Goal: Task Accomplishment & Management: Use online tool/utility

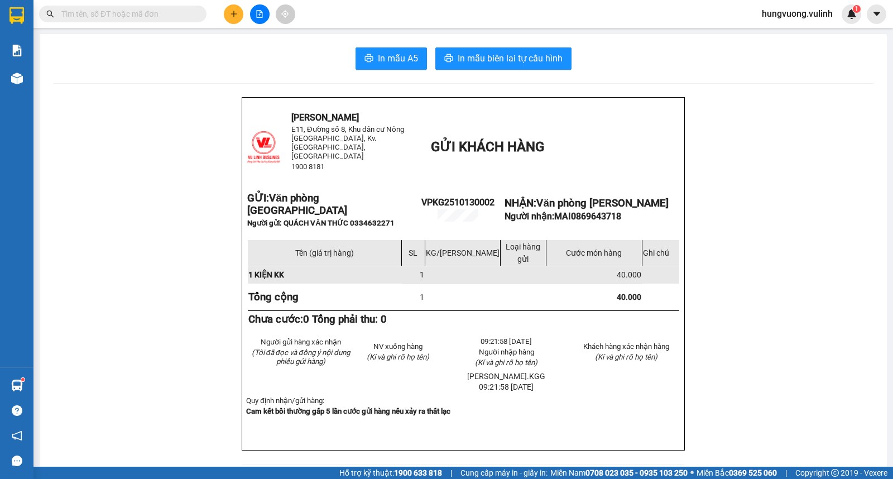
click at [136, 114] on div "[PERSON_NAME] limousine E11, [STREET_ADDRESS], P.Phú Thứ 1900 8181 GỬI KHÁCH HÀ…" at bounding box center [463, 485] width 821 height 776
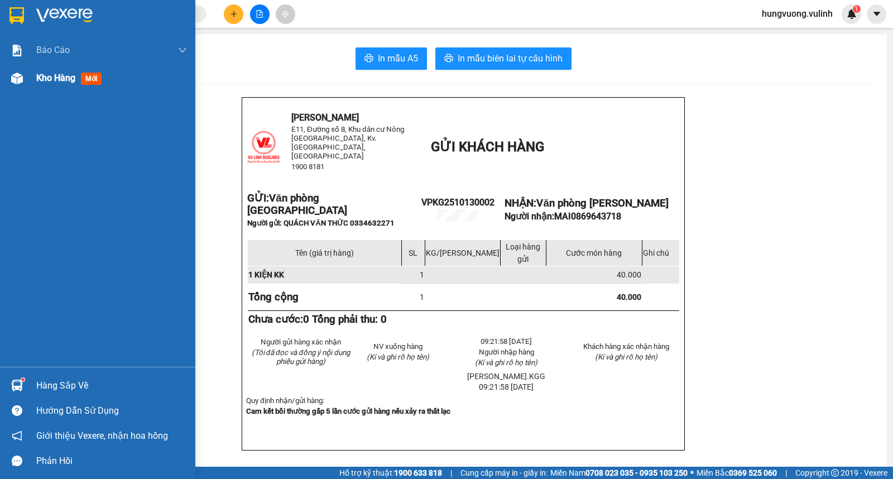
click at [57, 74] on span "Kho hàng" at bounding box center [55, 78] width 39 height 11
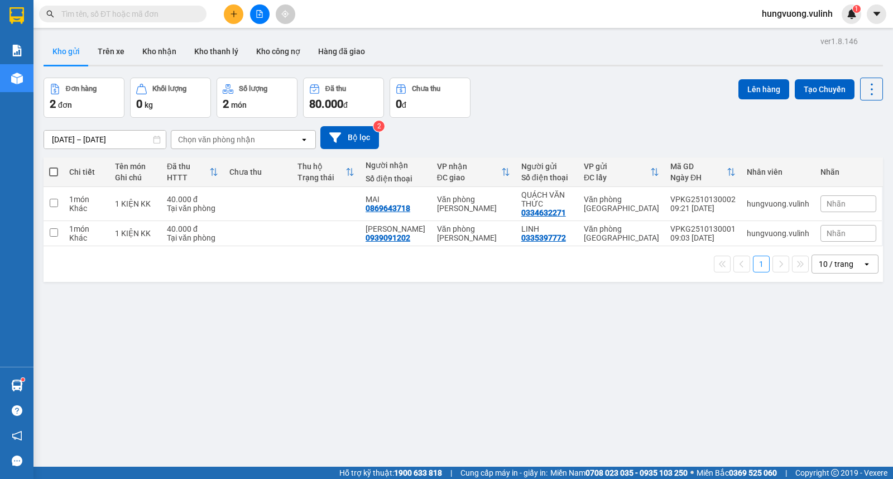
click at [52, 170] on span at bounding box center [53, 171] width 9 height 9
click at [54, 166] on input "checkbox" at bounding box center [54, 166] width 0 height 0
checkbox input "true"
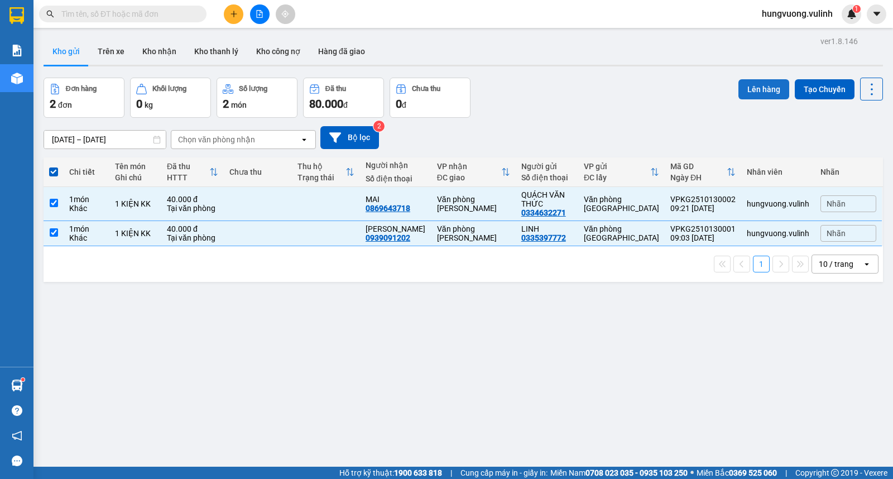
click at [749, 84] on button "Lên hàng" at bounding box center [764, 89] width 51 height 20
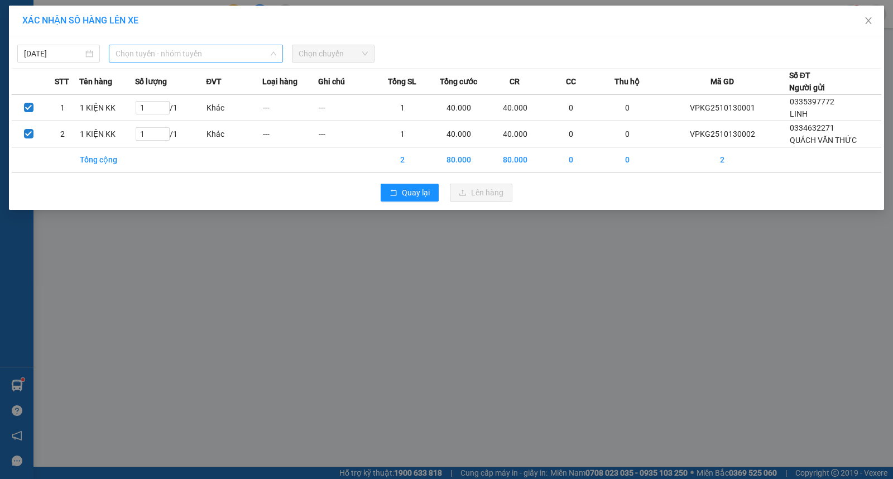
click at [224, 59] on span "Chọn tuyến - nhóm tuyến" at bounding box center [196, 53] width 161 height 17
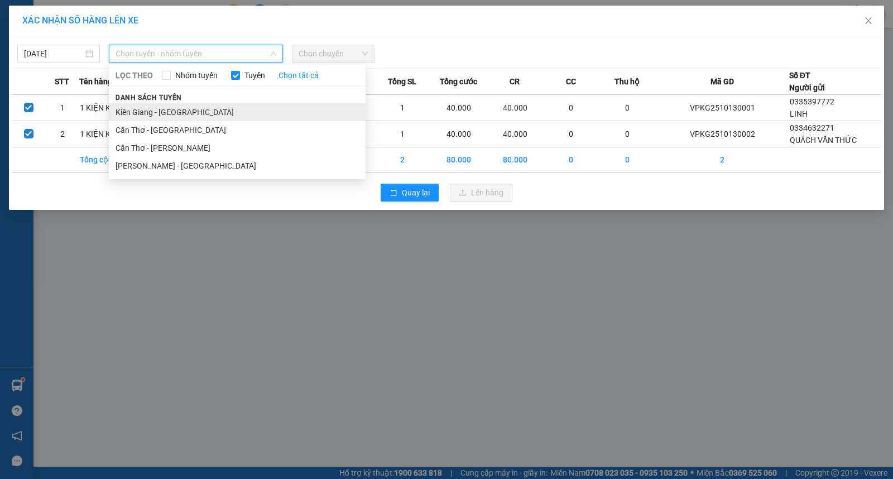
click at [248, 109] on li "Kiên Giang - [GEOGRAPHIC_DATA]" at bounding box center [237, 112] width 257 height 18
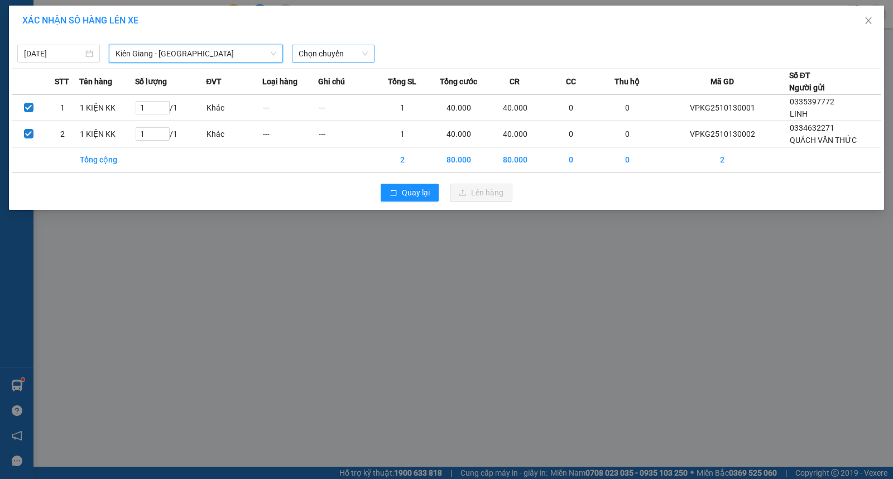
click at [333, 50] on span "Chọn chuyến" at bounding box center [333, 53] width 69 height 17
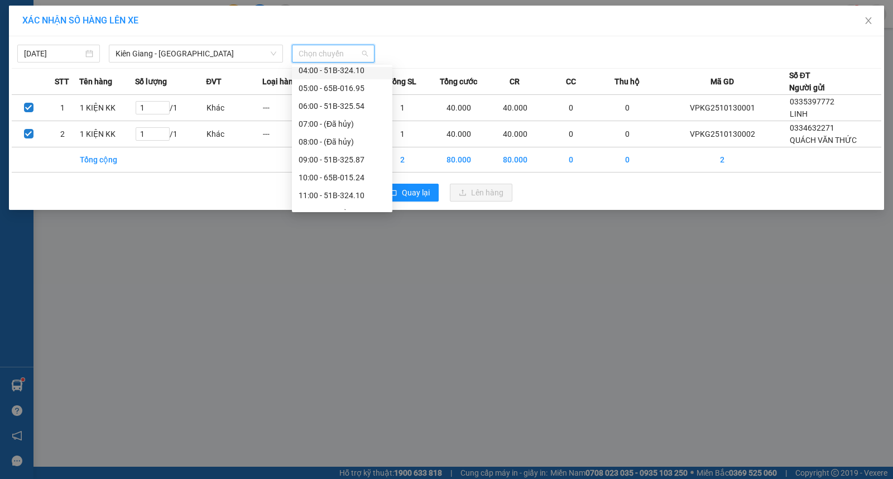
scroll to position [63, 0]
click at [349, 137] on div "10:00 - 65B-015.24" at bounding box center [342, 138] width 87 height 12
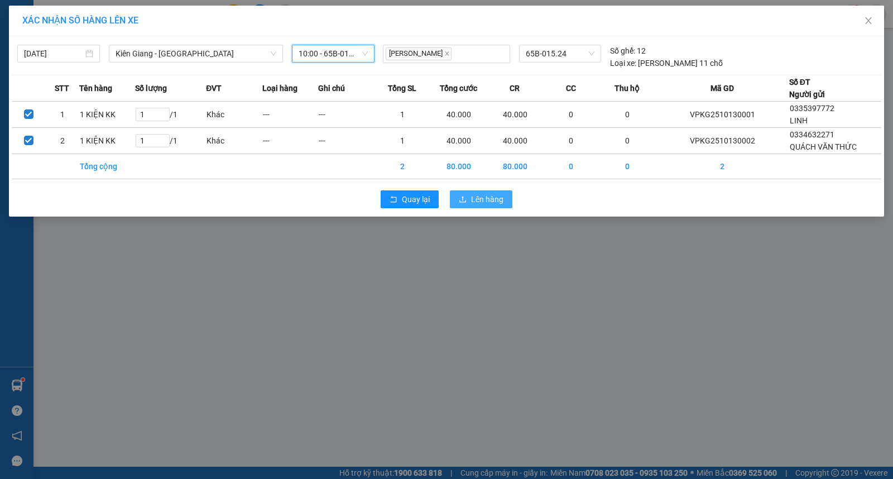
click at [501, 199] on span "Lên hàng" at bounding box center [487, 199] width 32 height 12
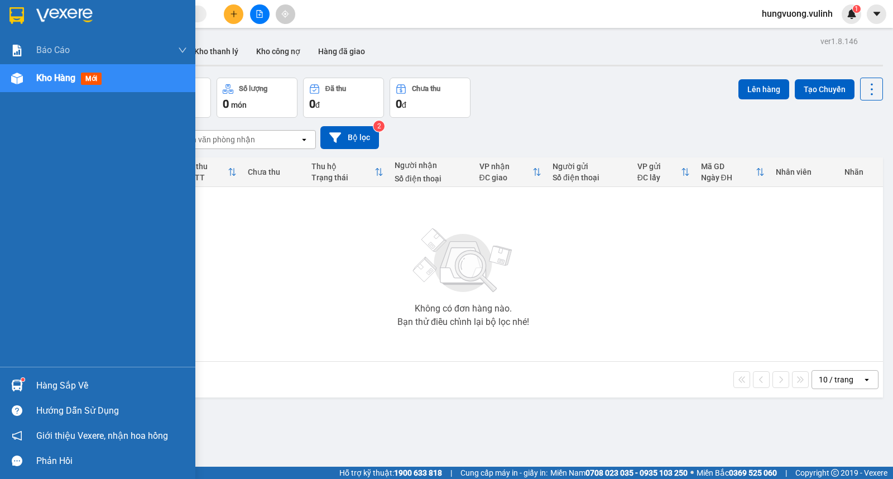
click at [82, 376] on div "Hàng sắp về" at bounding box center [97, 385] width 195 height 25
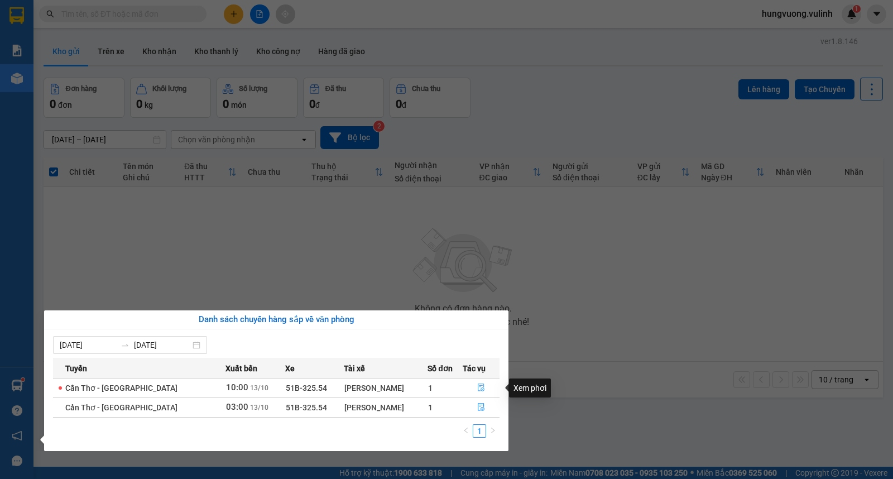
click at [482, 387] on icon "file-done" at bounding box center [481, 387] width 8 height 8
